Goal: Task Accomplishment & Management: Manage account settings

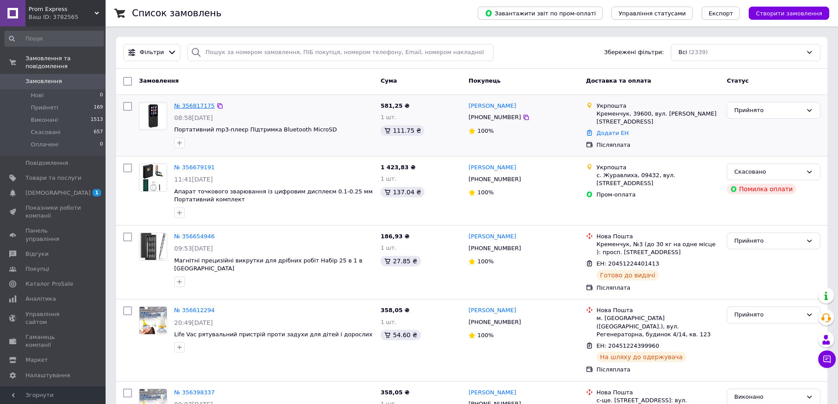
click at [201, 107] on link "№ 356817175" at bounding box center [194, 106] width 40 height 7
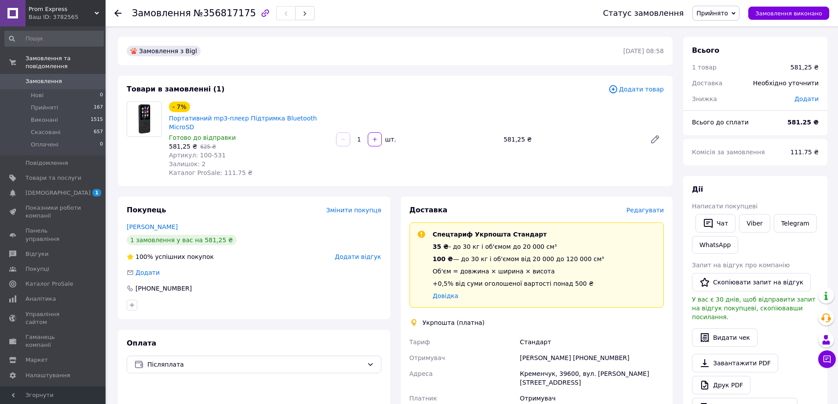
click at [657, 207] on span "Редагувати" at bounding box center [645, 210] width 37 height 7
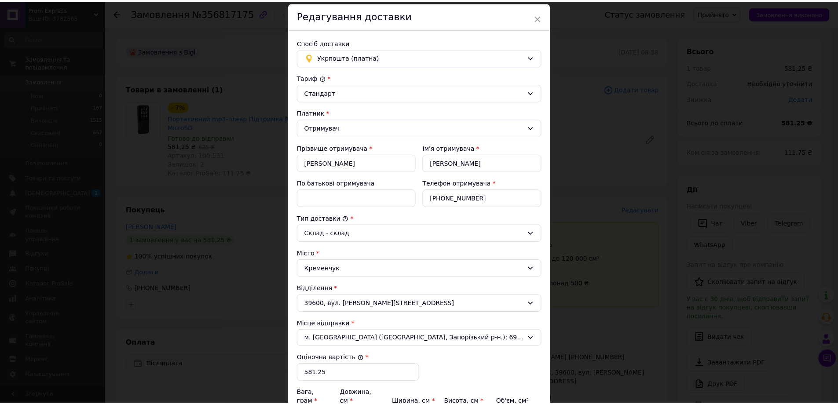
scroll to position [217, 0]
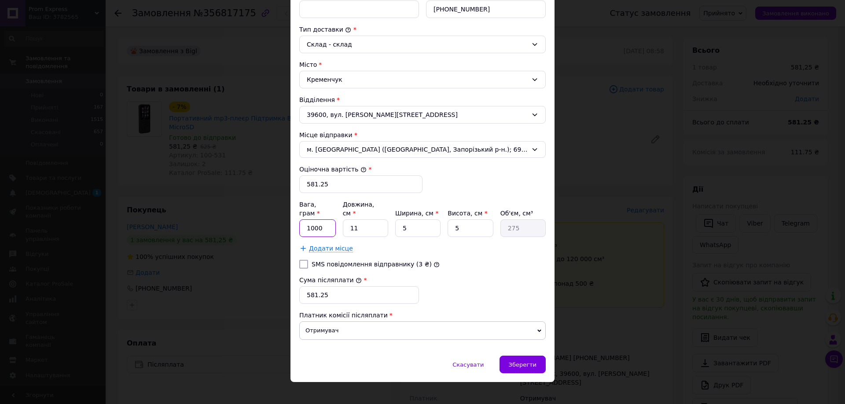
click at [301, 229] on div "Вага, грам * 1000 Довжина, см * 11 Ширина, см * 5 Висота, см * 5 Об'єм, см³ 275…" at bounding box center [422, 226] width 246 height 53
type input "200"
drag, startPoint x: 359, startPoint y: 219, endPoint x: 347, endPoint y: 223, distance: 12.7
click at [347, 223] on input "11" at bounding box center [365, 229] width 45 height 18
type input "1"
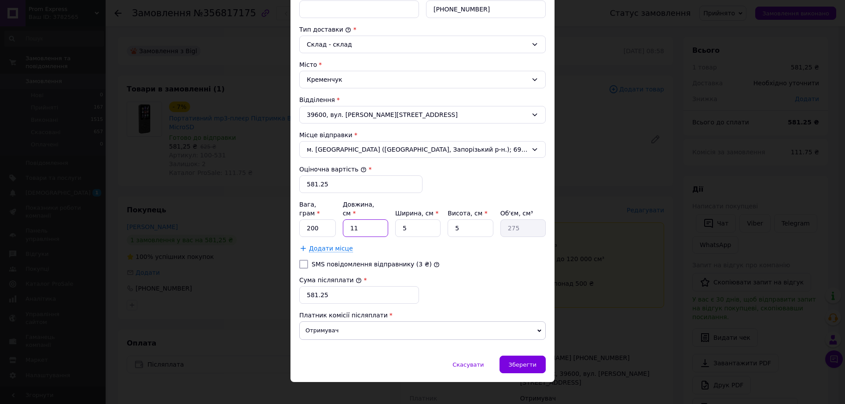
type input "25"
type input "10"
type input "250"
type input "10"
drag, startPoint x: 409, startPoint y: 221, endPoint x: 396, endPoint y: 224, distance: 13.7
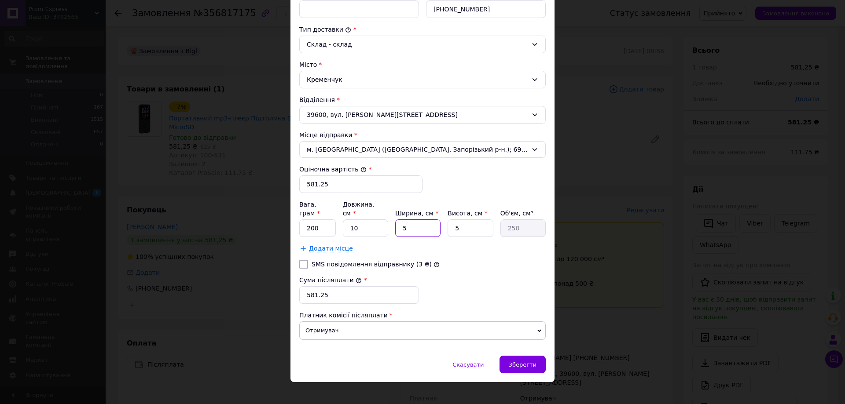
click at [397, 224] on input "5" at bounding box center [417, 229] width 45 height 18
type input "1"
type input "50"
type input "10"
type input "500"
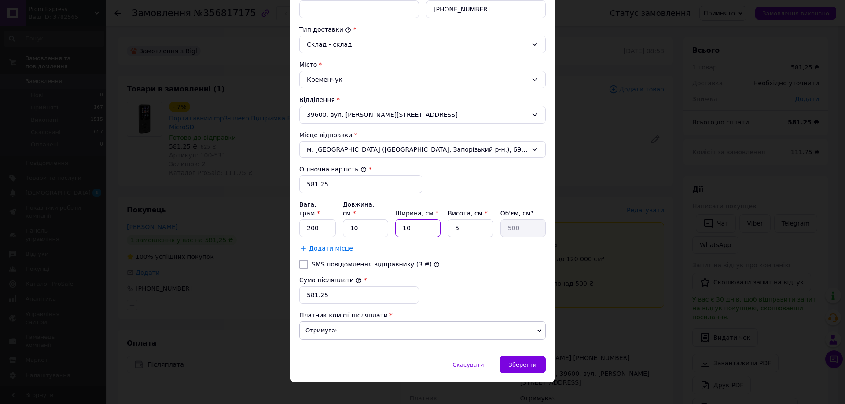
type input "10"
drag, startPoint x: 463, startPoint y: 223, endPoint x: 448, endPoint y: 225, distance: 16.1
click at [448, 225] on input "5" at bounding box center [470, 229] width 45 height 18
type input "1"
type input "100"
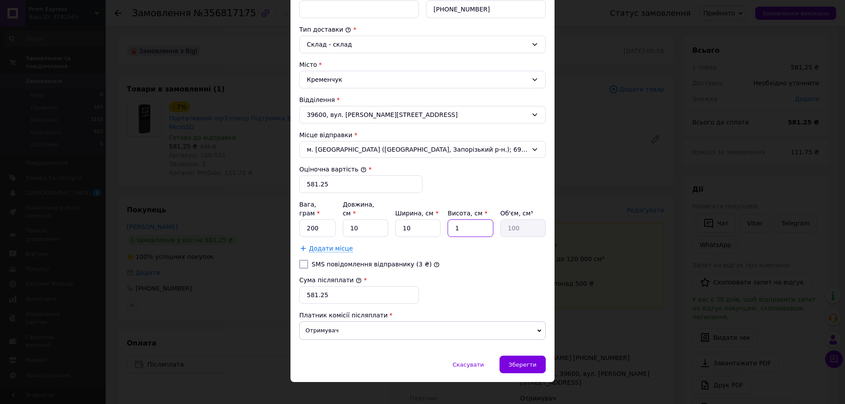
type input "10"
type input "1000"
type input "10"
click at [439, 260] on div "SMS повідомлення відправнику (3 ₴)" at bounding box center [423, 264] width 250 height 9
click at [520, 362] on span "Зберегти" at bounding box center [523, 365] width 28 height 7
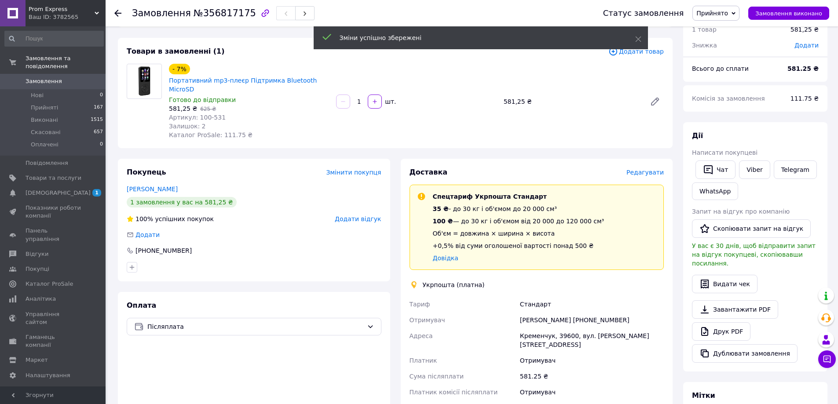
scroll to position [132, 0]
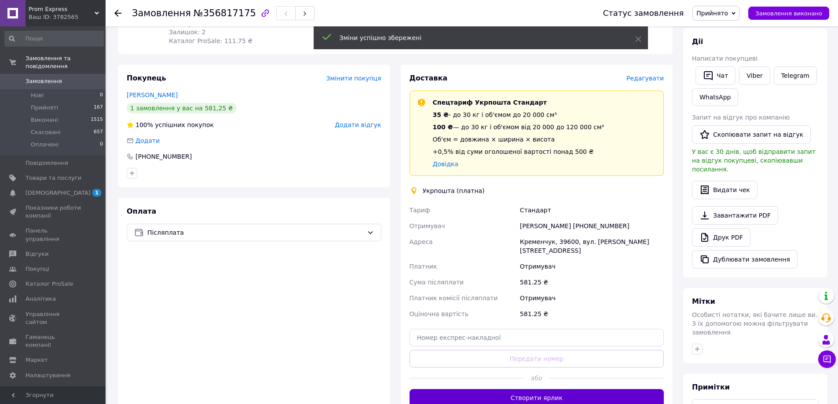
click at [542, 390] on button "Створити ярлик" at bounding box center [537, 399] width 255 height 18
